Goal: Complete application form

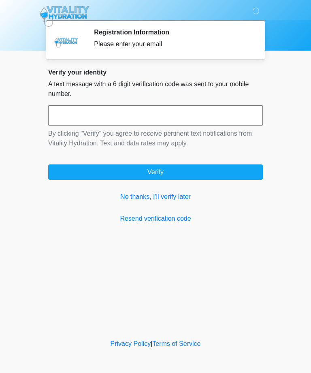
click at [167, 113] on input "text" at bounding box center [155, 115] width 215 height 20
type input "******"
click at [203, 176] on button "Verify" at bounding box center [155, 171] width 215 height 15
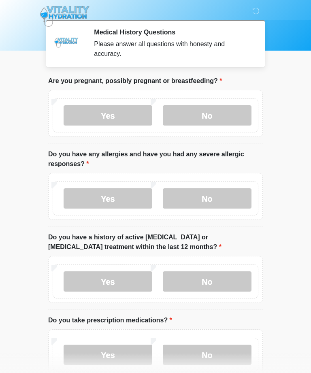
click at [223, 117] on label "No" at bounding box center [207, 115] width 89 height 20
click at [229, 194] on label "No" at bounding box center [207, 198] width 89 height 20
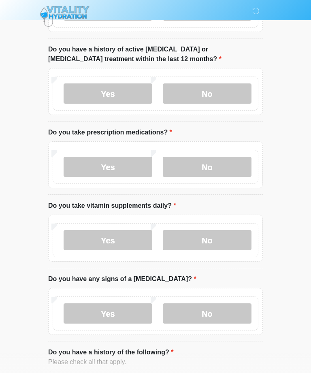
scroll to position [184, 0]
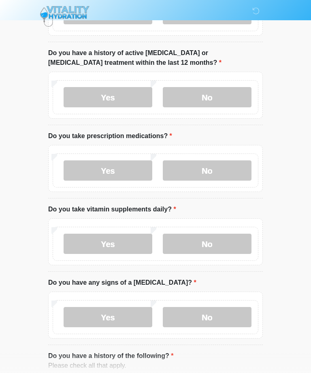
click at [237, 102] on label "No" at bounding box center [207, 97] width 89 height 20
click at [243, 169] on label "No" at bounding box center [207, 170] width 89 height 20
click at [244, 244] on label "No" at bounding box center [207, 244] width 89 height 20
click at [240, 313] on label "No" at bounding box center [207, 317] width 89 height 20
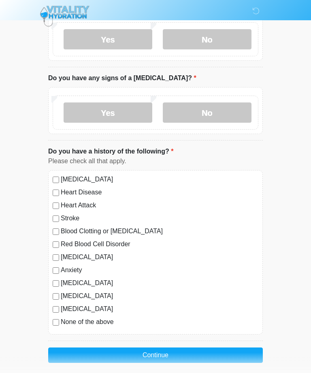
scroll to position [395, 0]
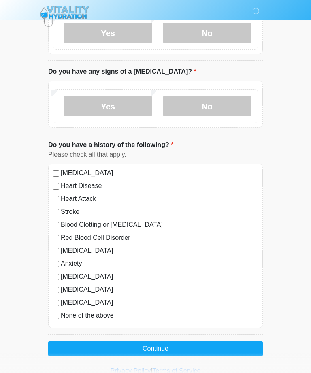
click at [111, 314] on label "None of the above" at bounding box center [160, 316] width 198 height 10
click at [214, 344] on button "Continue" at bounding box center [155, 348] width 215 height 15
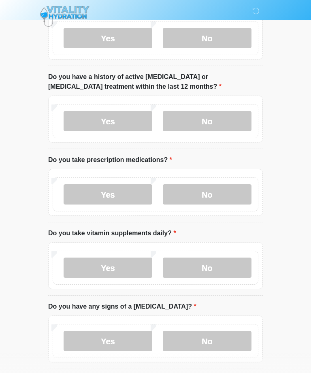
scroll to position [0, 0]
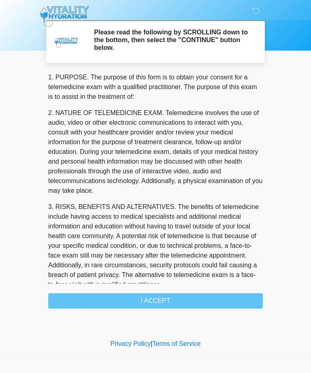
click at [214, 308] on div "1. PURPOSE. The purpose of this form is to obtain your consent for a telemedici…" at bounding box center [155, 191] width 215 height 236
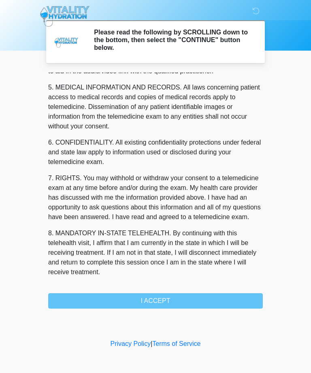
scroll to position [259, 0]
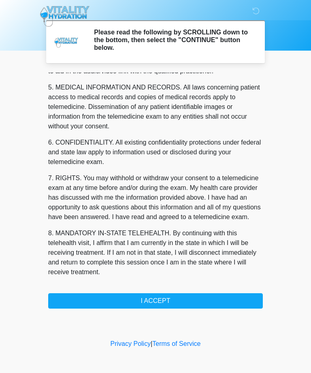
click at [175, 296] on button "I ACCEPT" at bounding box center [155, 300] width 215 height 15
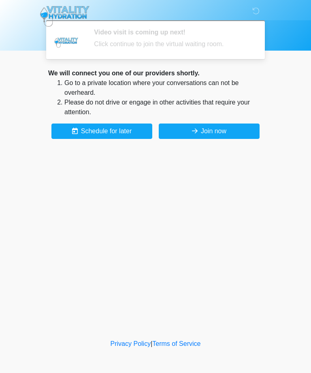
scroll to position [0, 0]
click at [235, 131] on button "Join now" at bounding box center [209, 131] width 101 height 15
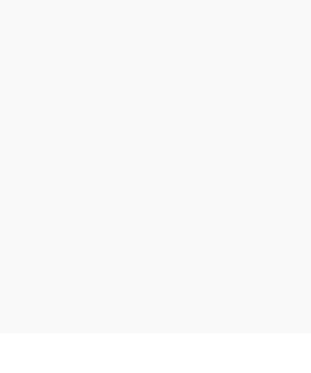
scroll to position [2, 0]
